Goal: Find contact information: Find contact information

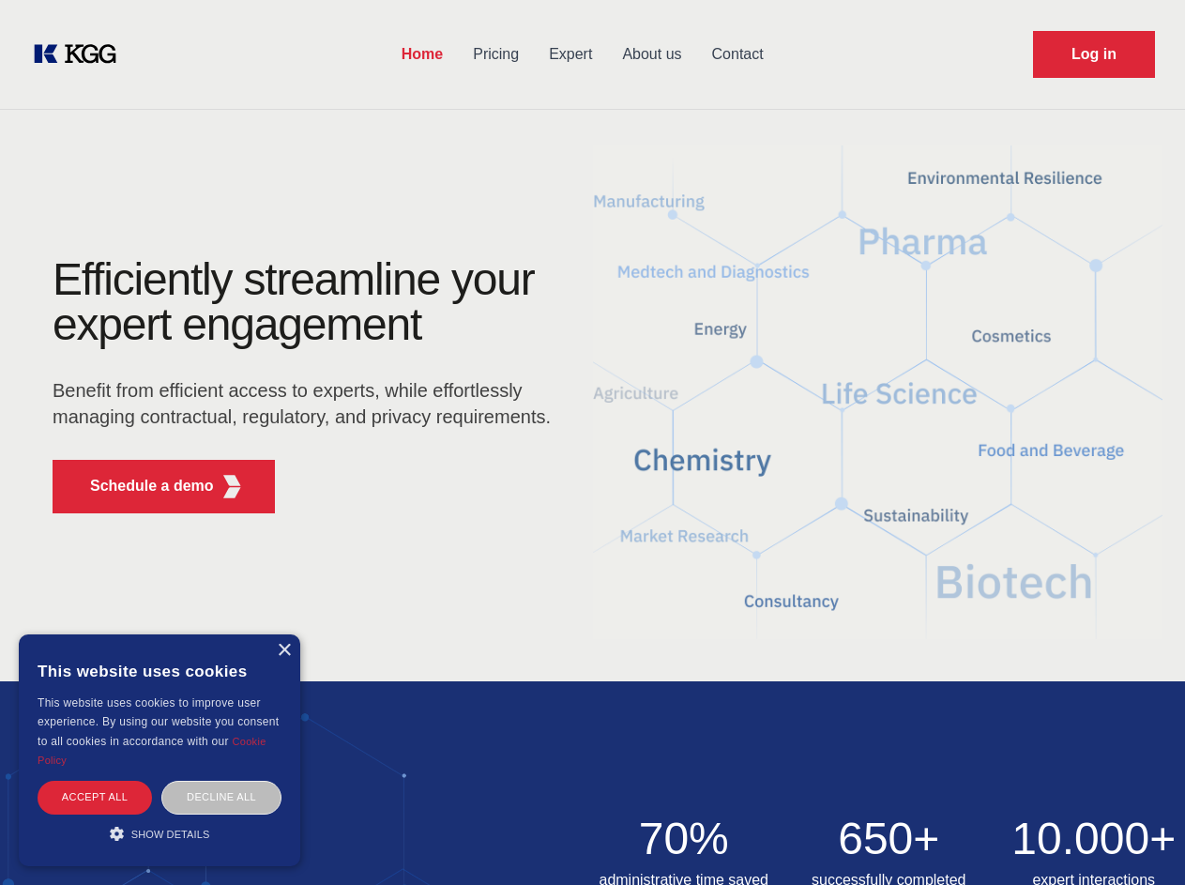
click at [592, 442] on div "Efficiently streamline your expert engagement Benefit from efficient access to …" at bounding box center [308, 392] width 571 height 271
click at [141, 486] on p "Schedule a demo" at bounding box center [152, 486] width 124 height 23
click at [283, 650] on div "× This website uses cookies This website uses cookies to improve user experienc…" at bounding box center [160, 750] width 282 height 232
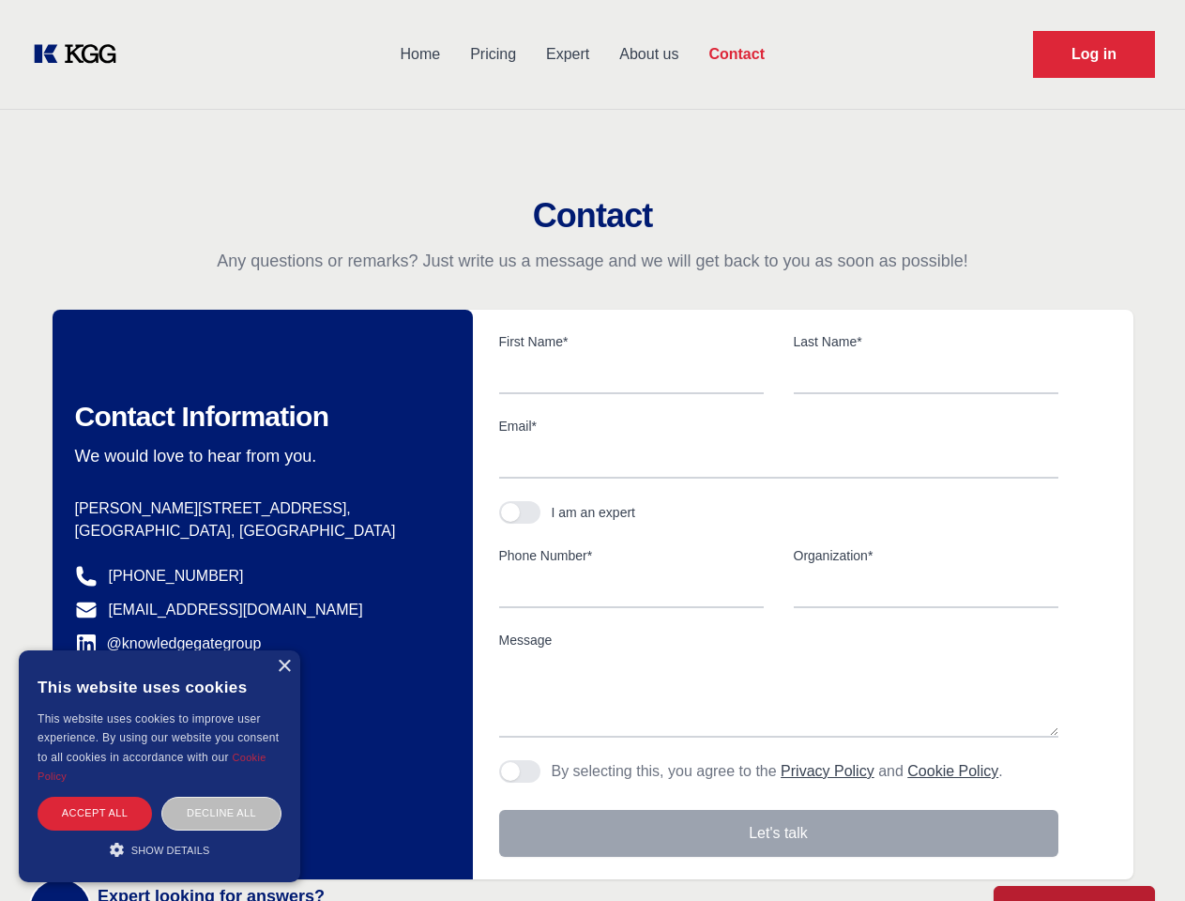
click at [95, 797] on div "Accept all" at bounding box center [95, 813] width 115 height 33
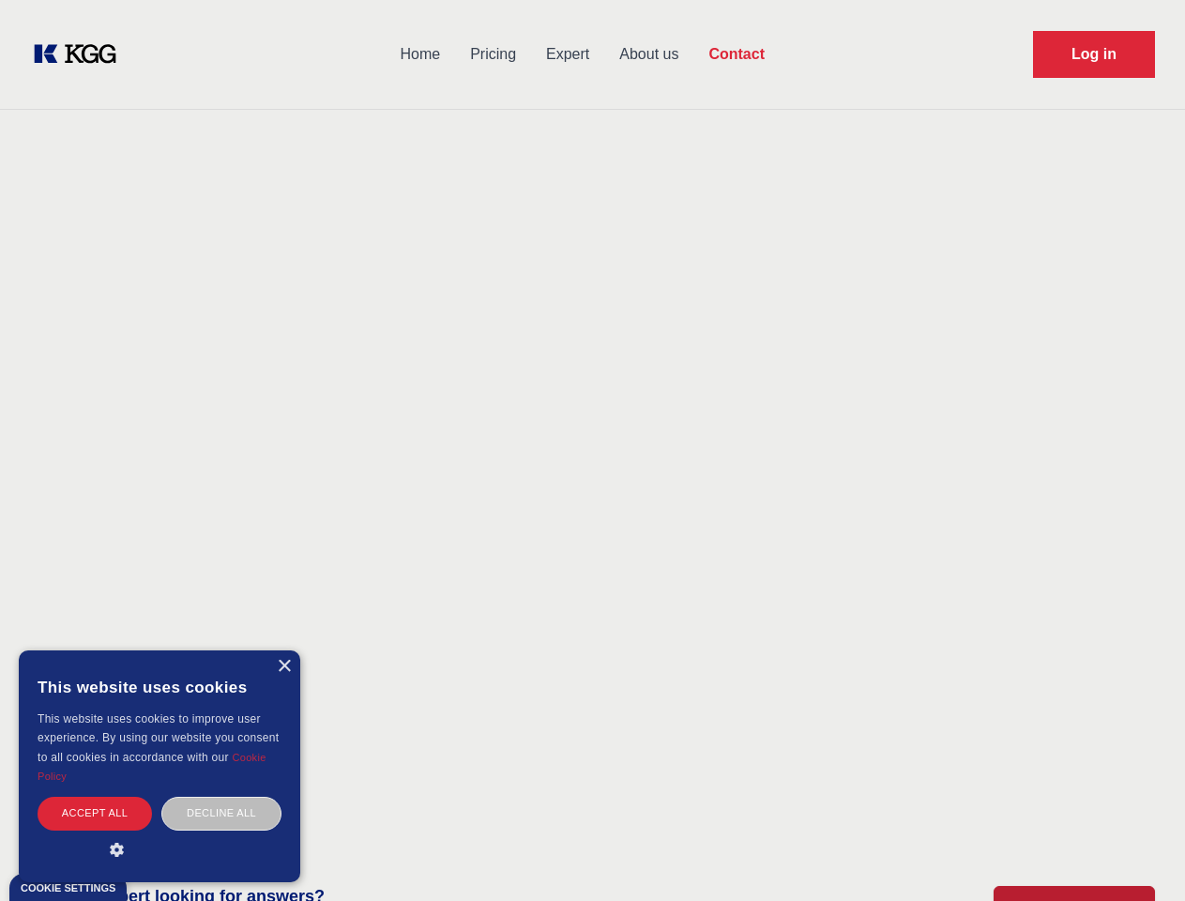
click at [221, 797] on div "Decline all" at bounding box center [221, 813] width 120 height 33
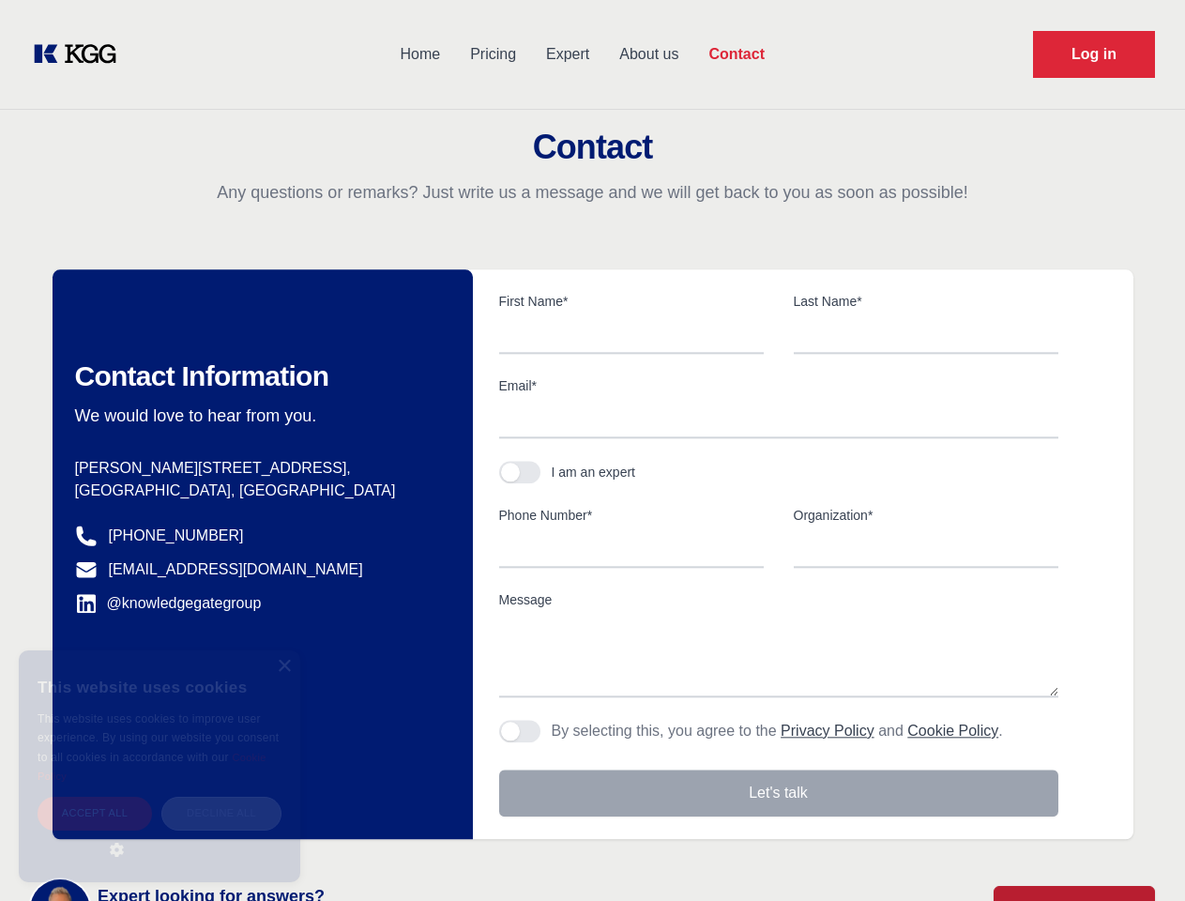
click at [160, 833] on main "Contact Any questions or remarks? Just write us a message and we will get back …" at bounding box center [592, 488] width 1185 height 977
